Goal: Task Accomplishment & Management: Use online tool/utility

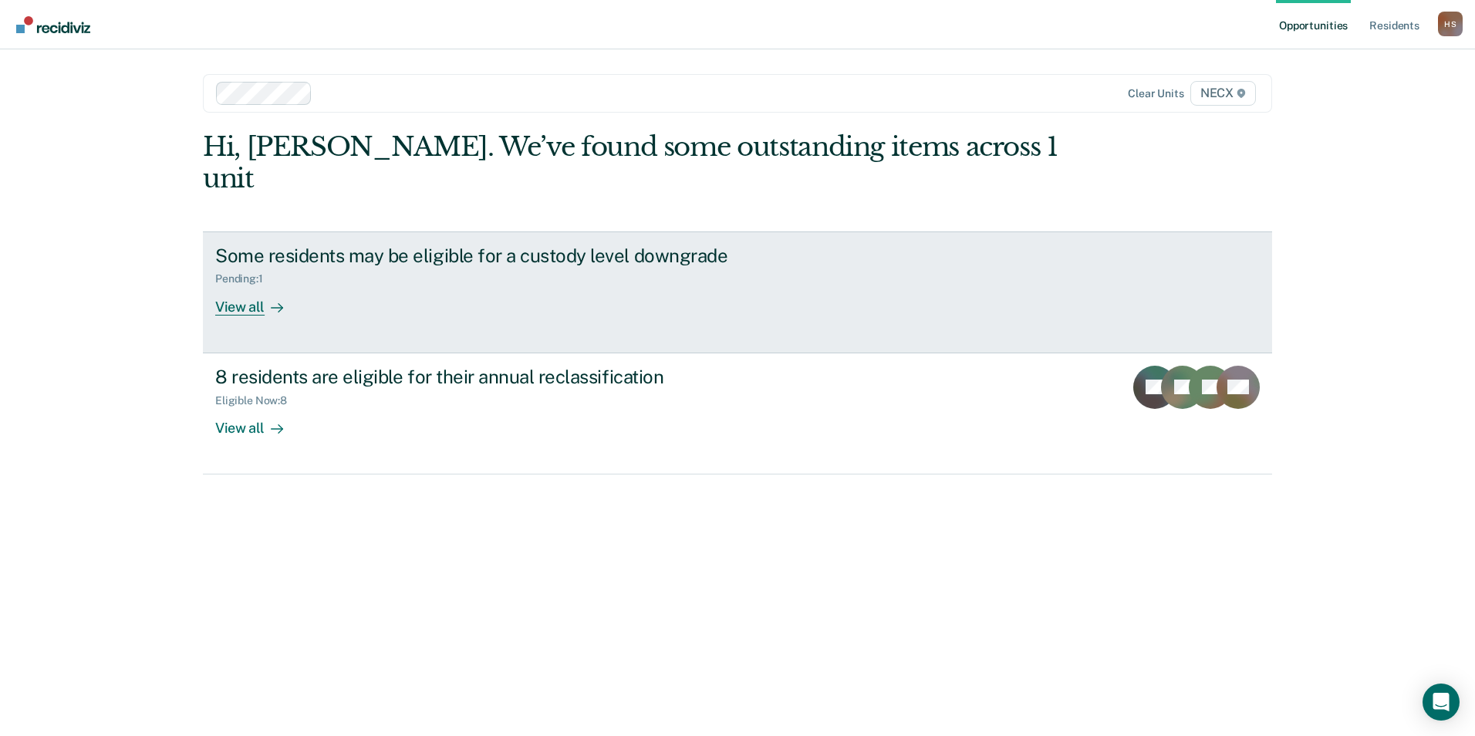
click at [237, 285] on div "View all" at bounding box center [258, 300] width 86 height 30
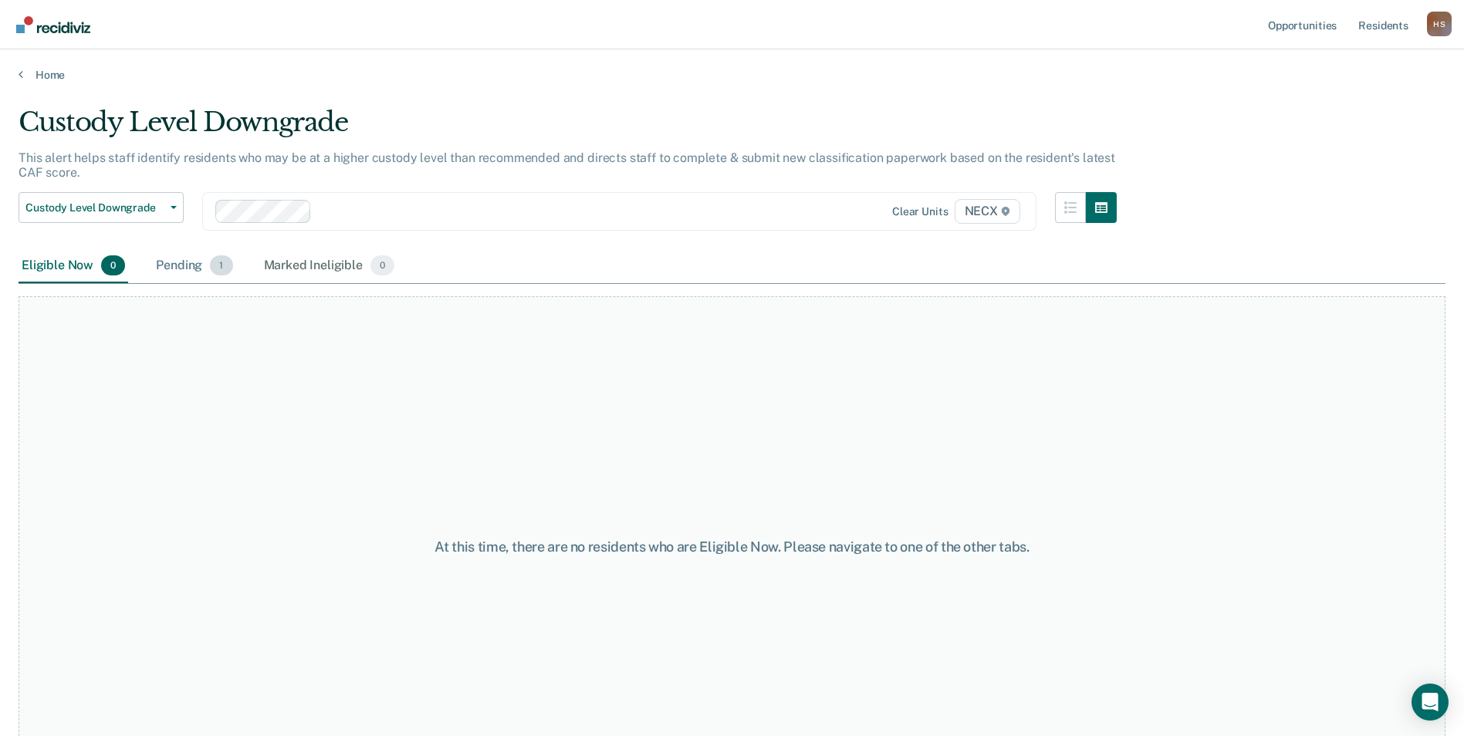
click at [179, 264] on div "Pending 1" at bounding box center [194, 266] width 83 height 34
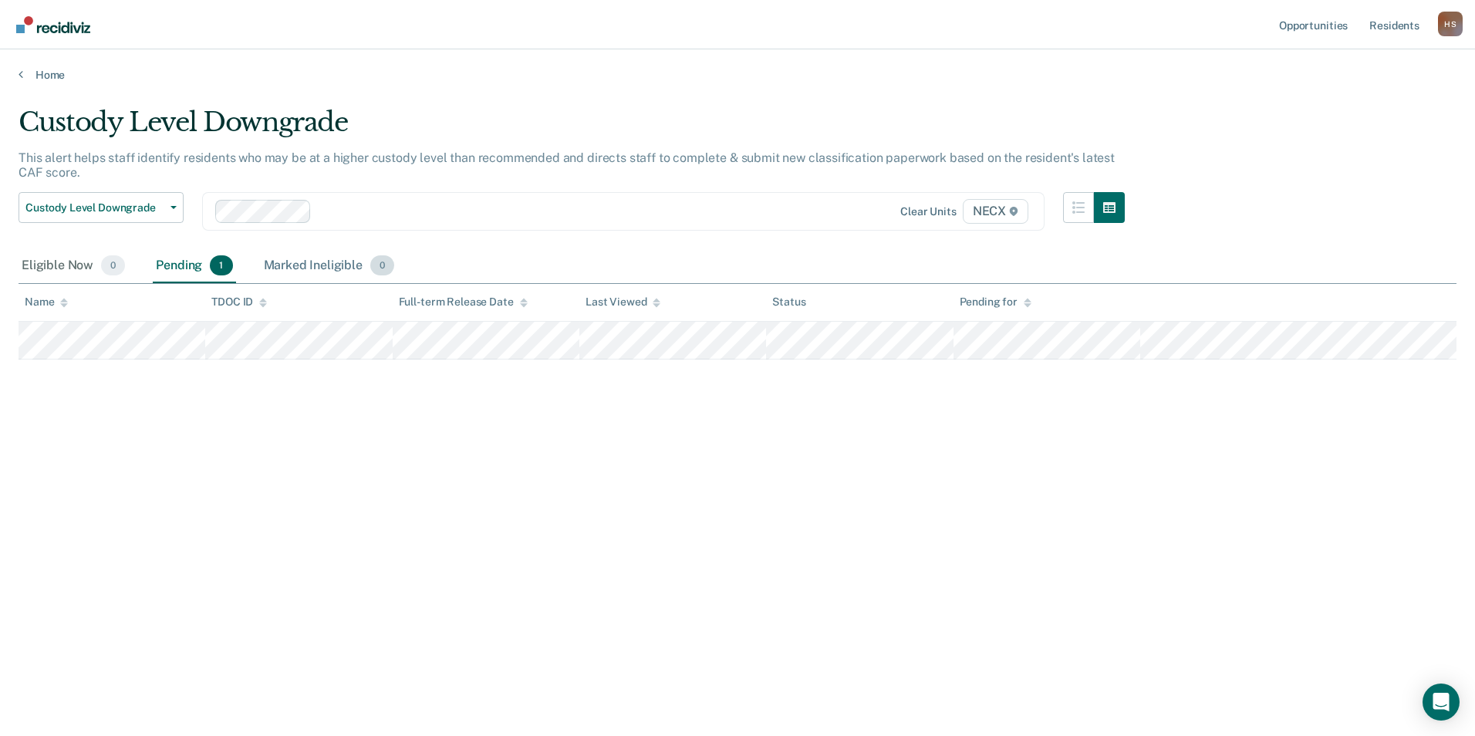
click at [294, 259] on div "Marked Ineligible 0" at bounding box center [329, 266] width 137 height 34
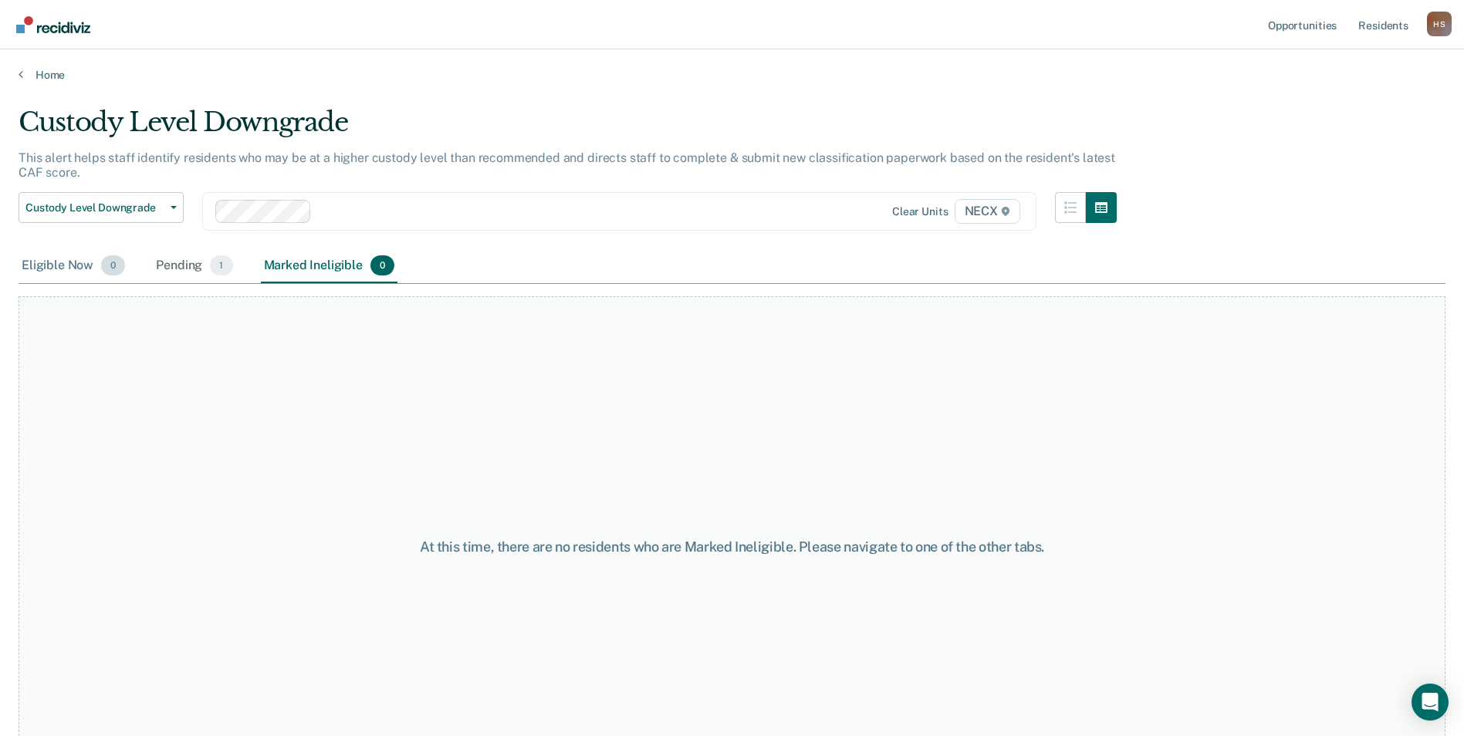
click at [73, 262] on div "Eligible Now 0" at bounding box center [74, 266] width 110 height 34
click at [165, 259] on div "Pending 1" at bounding box center [194, 266] width 83 height 34
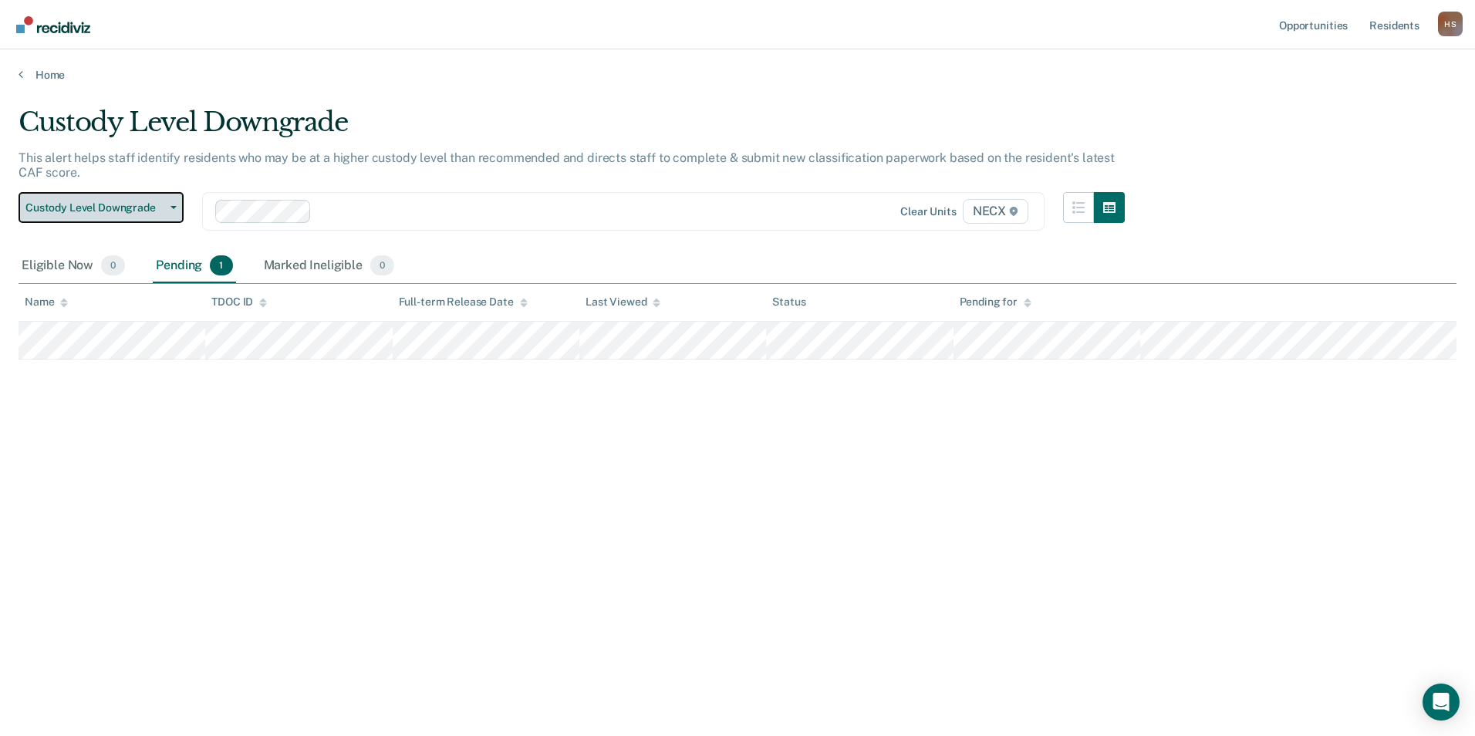
click at [164, 208] on span "button" at bounding box center [170, 207] width 12 height 3
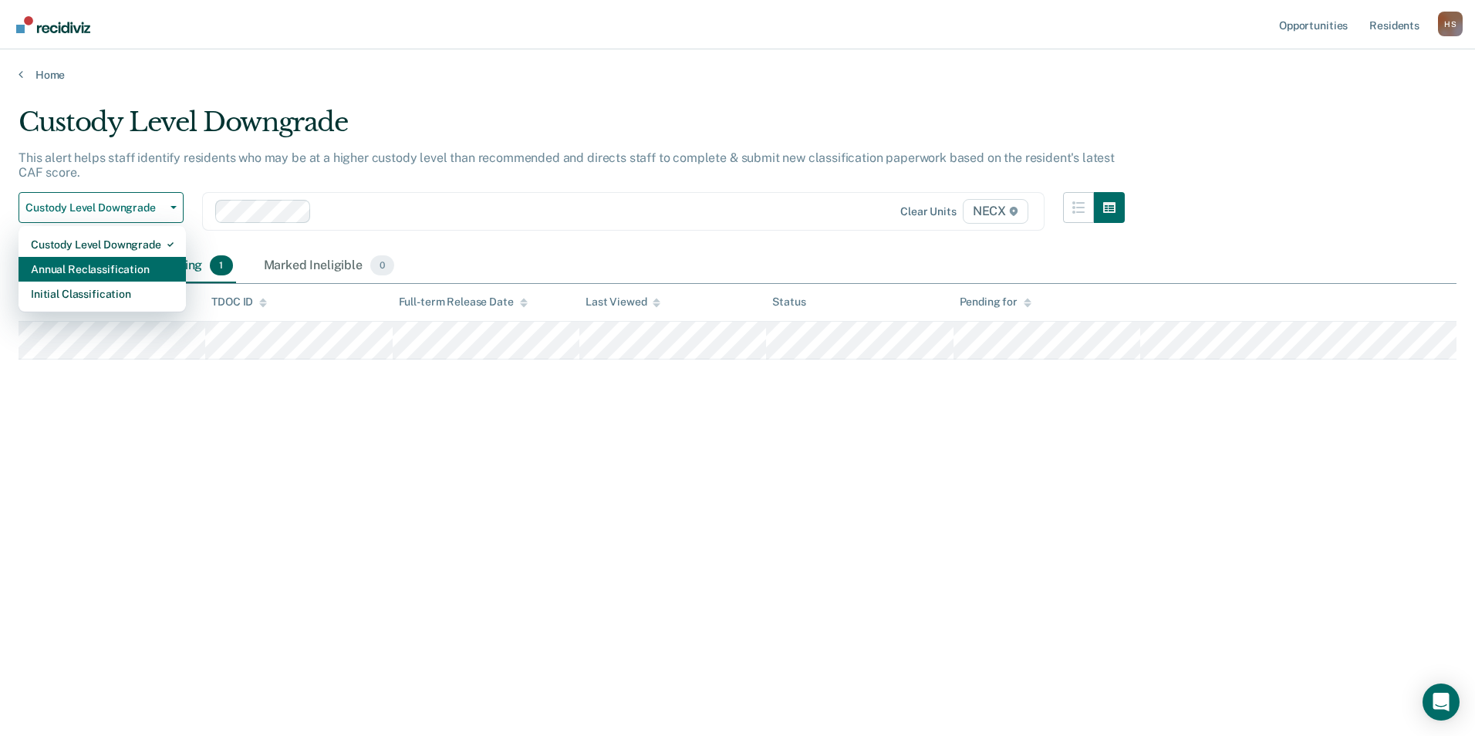
click at [112, 271] on div "Annual Reclassification" at bounding box center [102, 269] width 143 height 25
